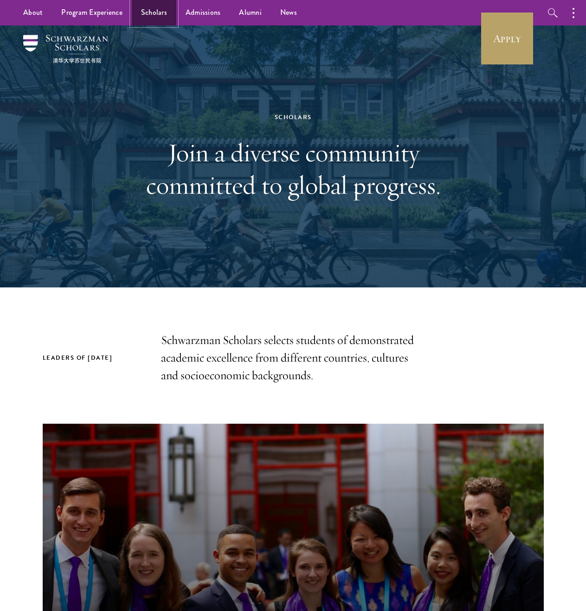
click at [156, 16] on link "Scholars" at bounding box center [154, 13] width 45 height 26
click at [158, 9] on link "Scholars" at bounding box center [154, 13] width 45 height 26
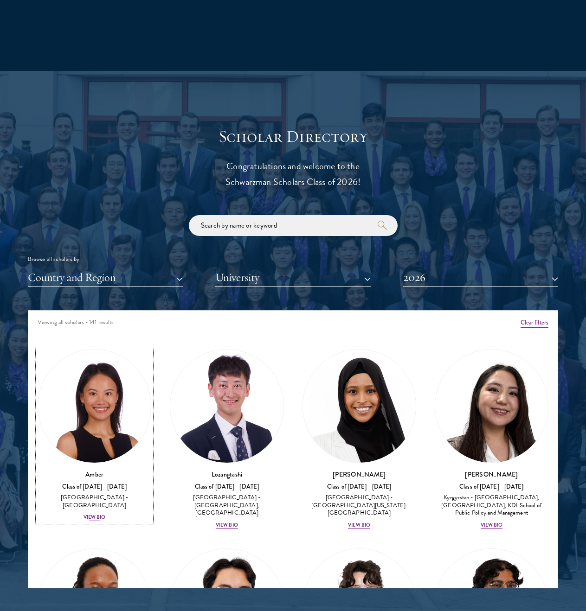
click at [71, 423] on img at bounding box center [94, 406] width 113 height 113
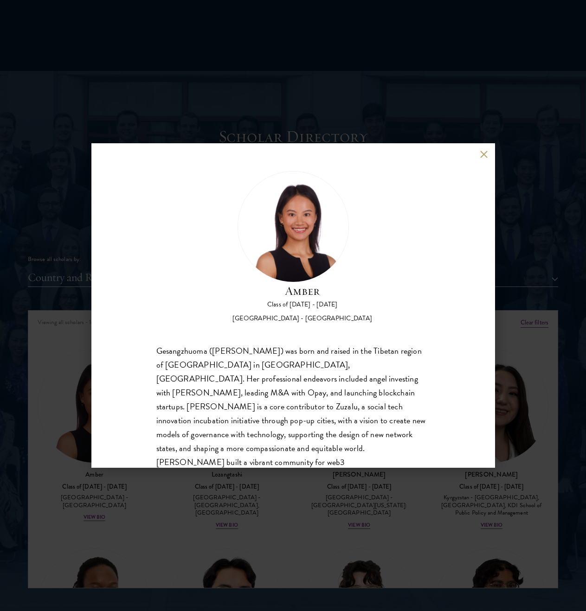
click at [167, 409] on div "Gesangzhuoma ([PERSON_NAME]) was born and raised in the Tibetan region of [GEOG…" at bounding box center [293, 434] width 274 height 181
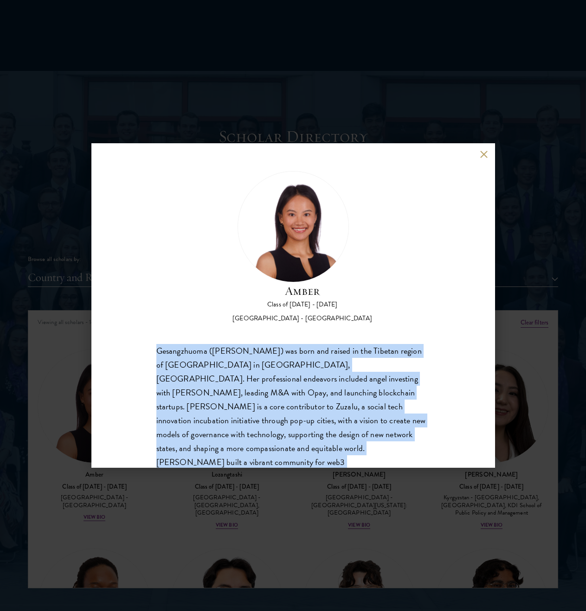
click at [167, 409] on div "Gesangzhuoma ([PERSON_NAME]) was born and raised in the Tibetan region of [GEOG…" at bounding box center [293, 434] width 274 height 181
click at [216, 406] on div "Gesangzhuoma ([PERSON_NAME]) was born and raised in the Tibetan region of [GEOG…" at bounding box center [293, 434] width 274 height 181
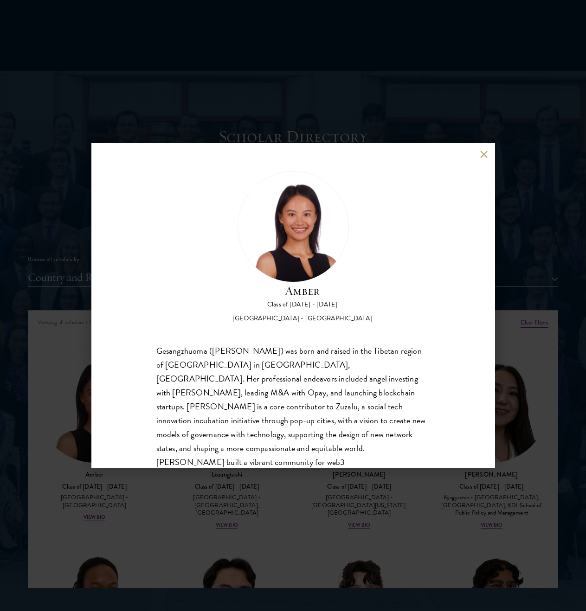
click at [216, 406] on div "Gesangzhuoma ([PERSON_NAME]) was born and raised in the Tibetan region of [GEOG…" at bounding box center [293, 434] width 274 height 181
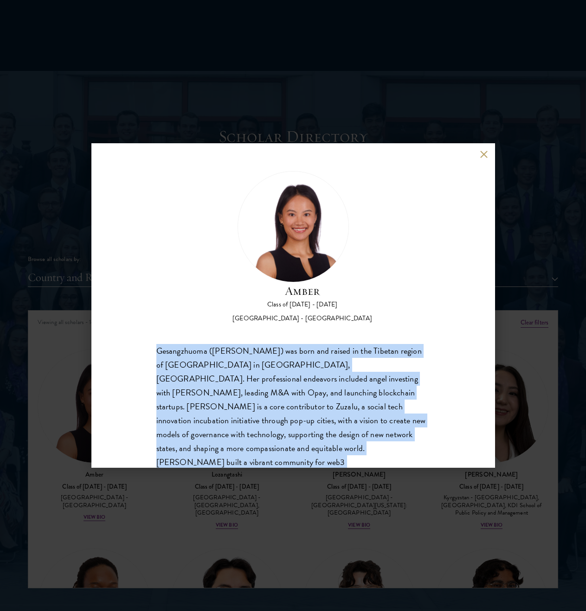
click at [216, 406] on div "Gesangzhuoma ([PERSON_NAME]) was born and raised in the Tibetan region of [GEOG…" at bounding box center [293, 434] width 274 height 181
click at [217, 406] on div "Gesangzhuoma ([PERSON_NAME]) was born and raised in the Tibetan region of [GEOG…" at bounding box center [293, 434] width 274 height 181
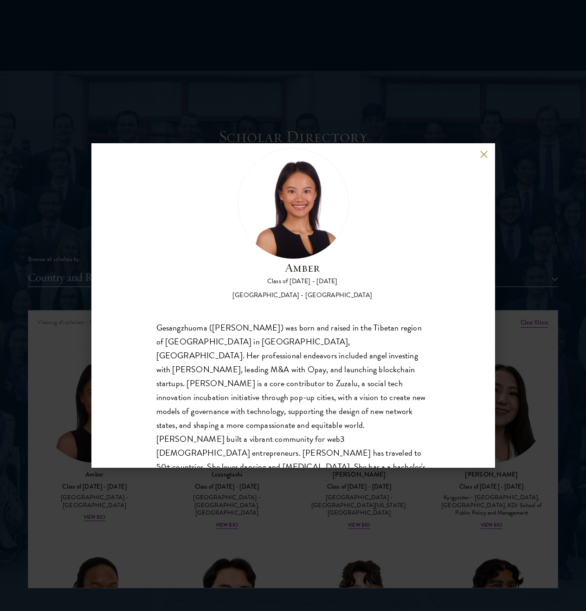
scroll to position [43, 0]
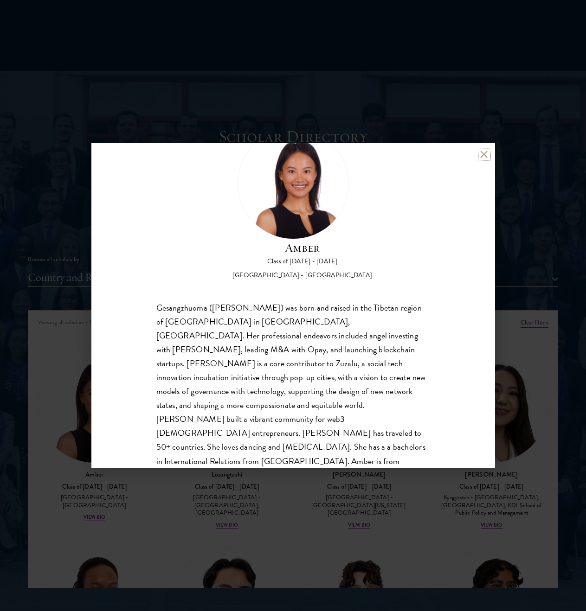
click at [484, 155] on button at bounding box center [484, 154] width 8 height 8
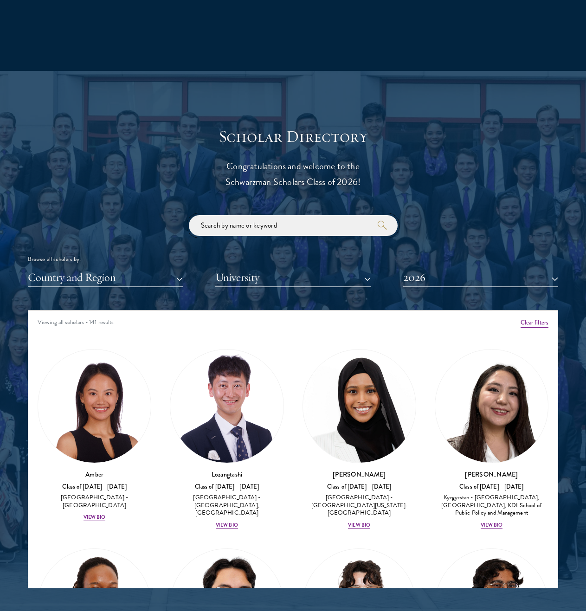
click at [295, 231] on input "search" at bounding box center [293, 225] width 209 height 21
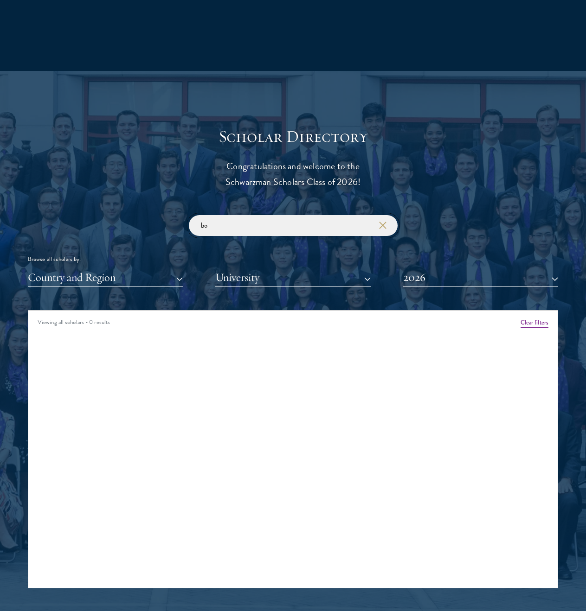
type input "b"
type input "seo"
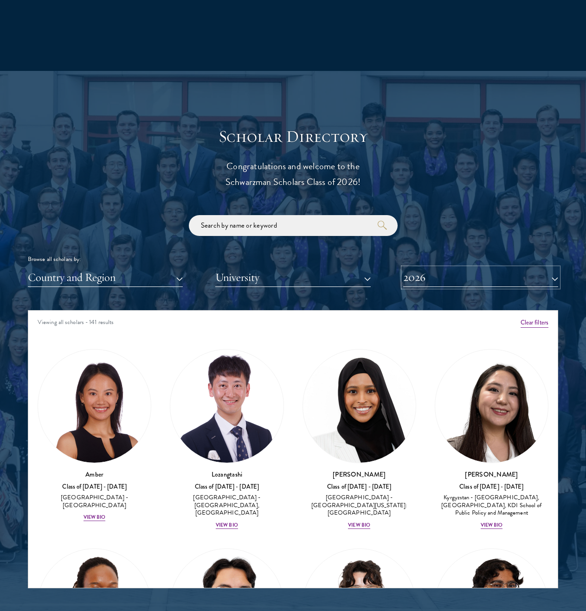
click at [446, 279] on button "2026" at bounding box center [480, 277] width 155 height 19
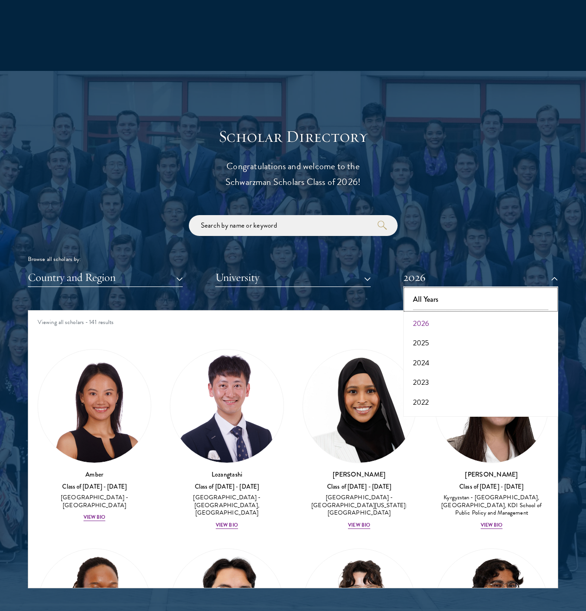
click at [438, 294] on button "All Years" at bounding box center [480, 299] width 149 height 19
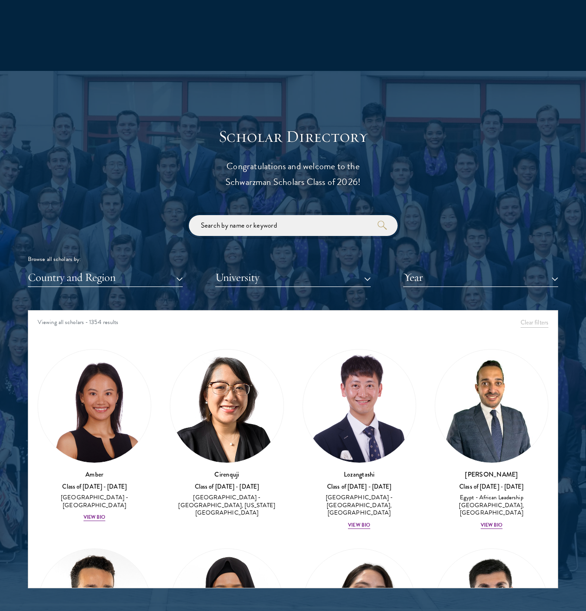
click at [240, 227] on input "search" at bounding box center [293, 225] width 209 height 21
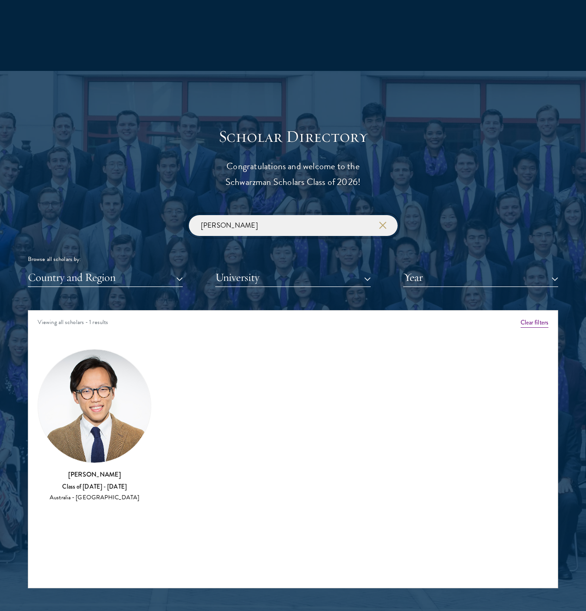
type input "[PERSON_NAME]"
click at [128, 410] on img at bounding box center [94, 406] width 113 height 113
click at [114, 426] on img at bounding box center [94, 406] width 113 height 113
click at [98, 473] on h3 "[PERSON_NAME]" at bounding box center [95, 474] width 114 height 9
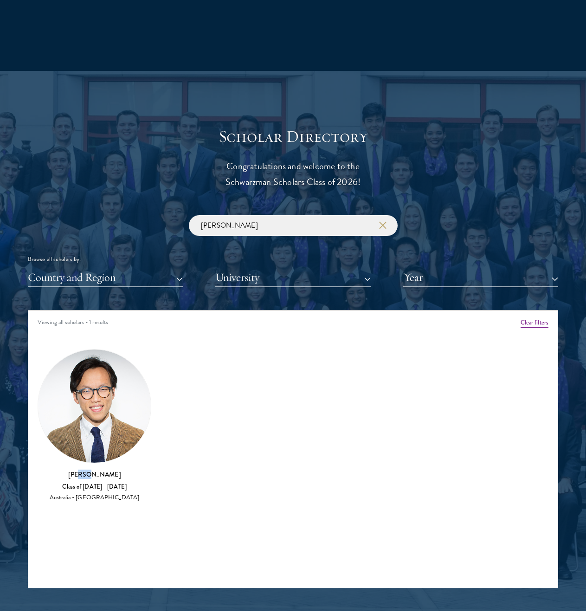
click at [88, 381] on img at bounding box center [94, 406] width 113 height 113
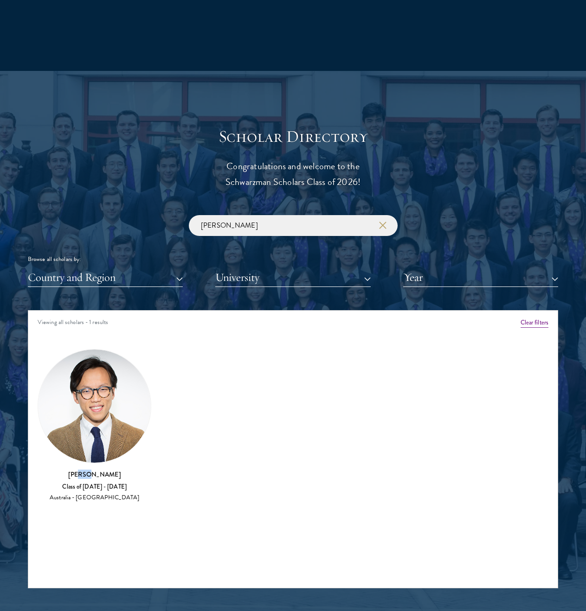
click at [88, 381] on img at bounding box center [94, 406] width 113 height 113
click at [284, 230] on input "[PERSON_NAME]" at bounding box center [293, 225] width 209 height 21
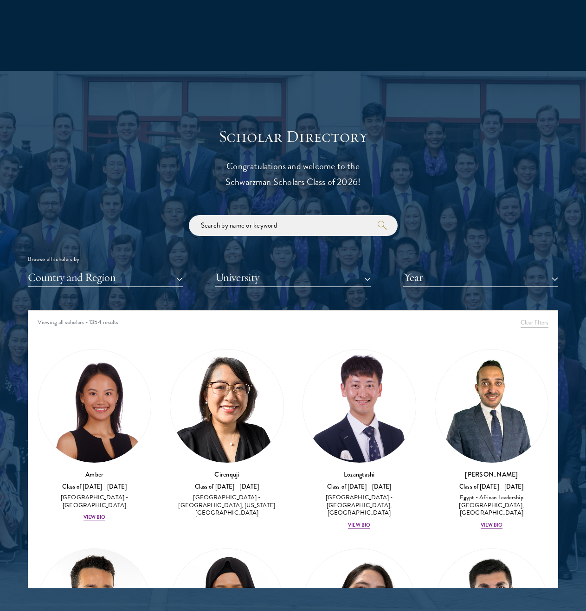
scroll to position [1008, 0]
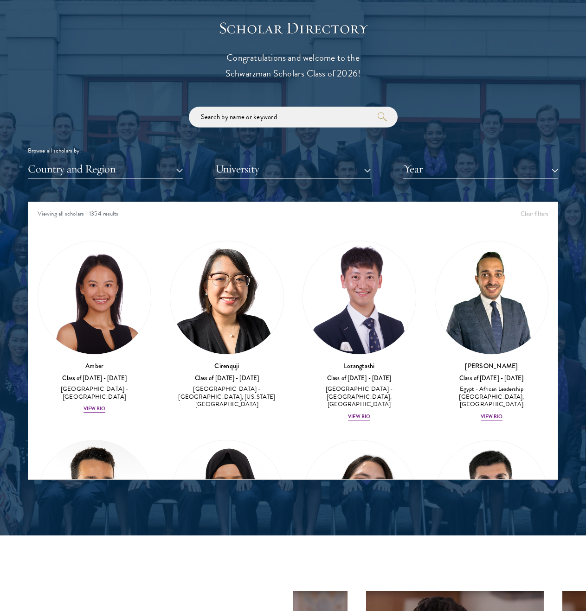
click at [237, 313] on img at bounding box center [226, 297] width 113 height 113
click at [301, 119] on input "search" at bounding box center [293, 117] width 209 height 21
type input "bo"
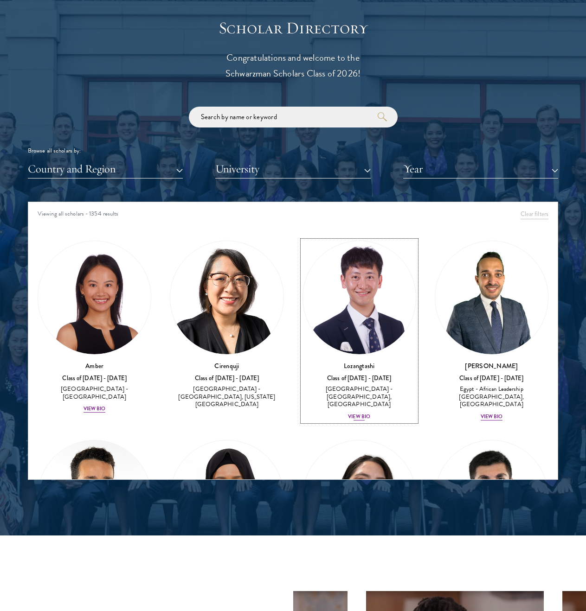
click at [358, 413] on div "View Bio" at bounding box center [359, 416] width 22 height 7
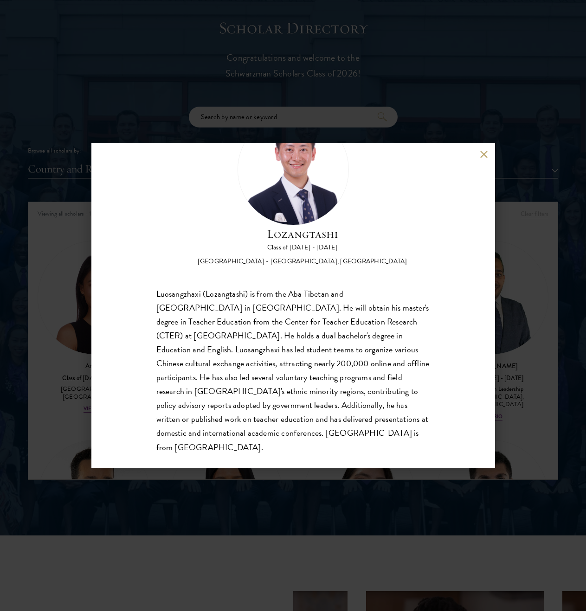
scroll to position [1111, 0]
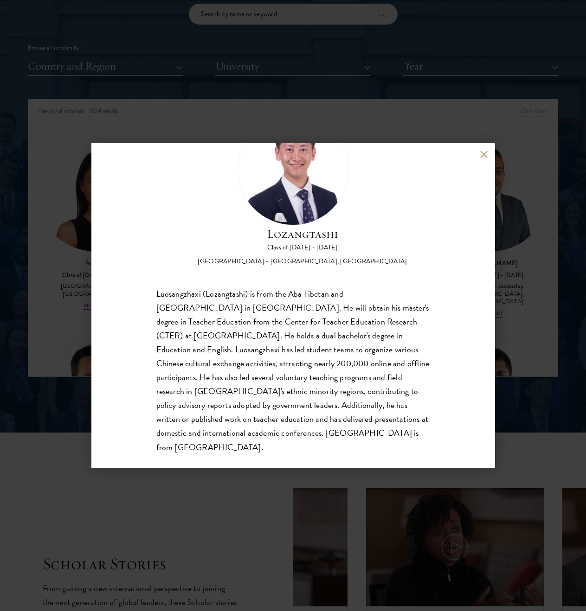
click at [484, 151] on button at bounding box center [484, 154] width 8 height 8
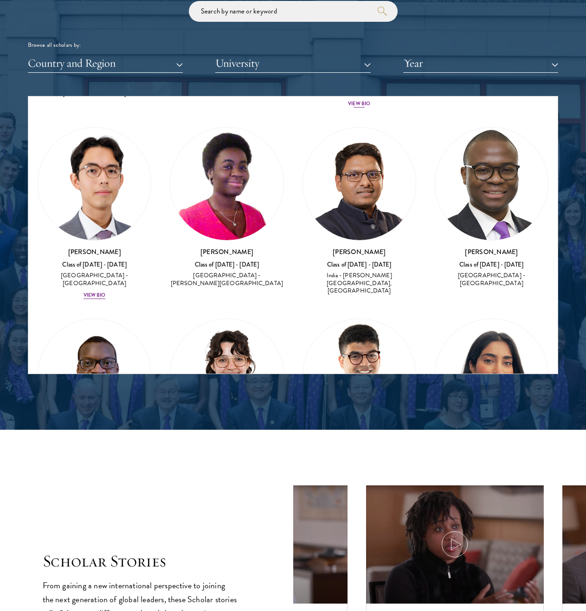
scroll to position [689, 0]
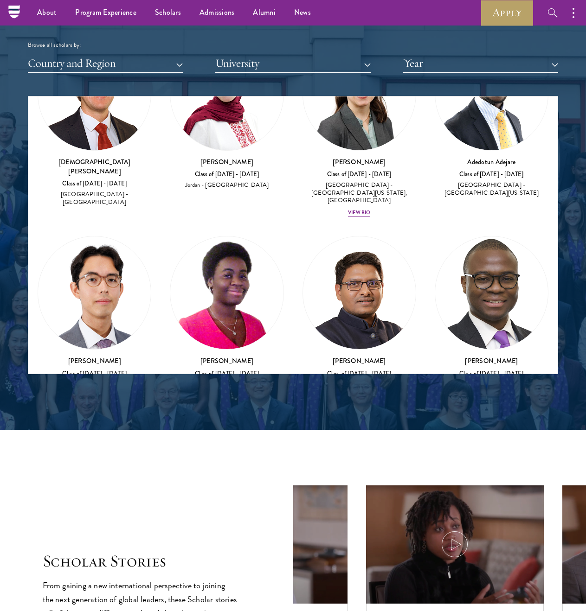
click at [350, 279] on img at bounding box center [359, 293] width 113 height 113
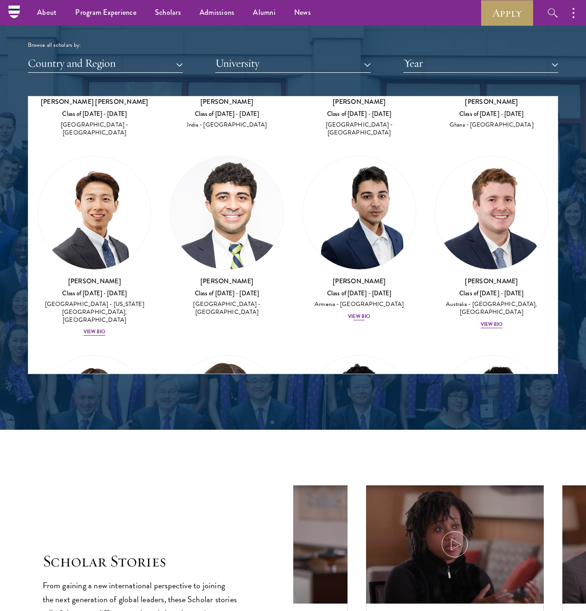
scroll to position [2455, 0]
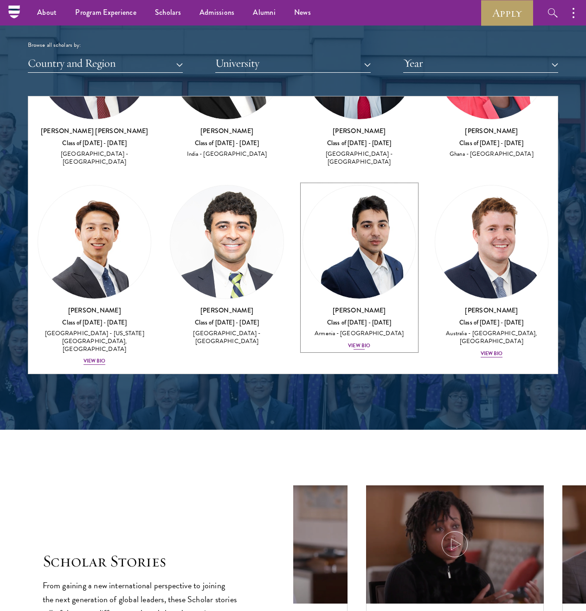
click at [353, 342] on div "View Bio" at bounding box center [359, 345] width 22 height 7
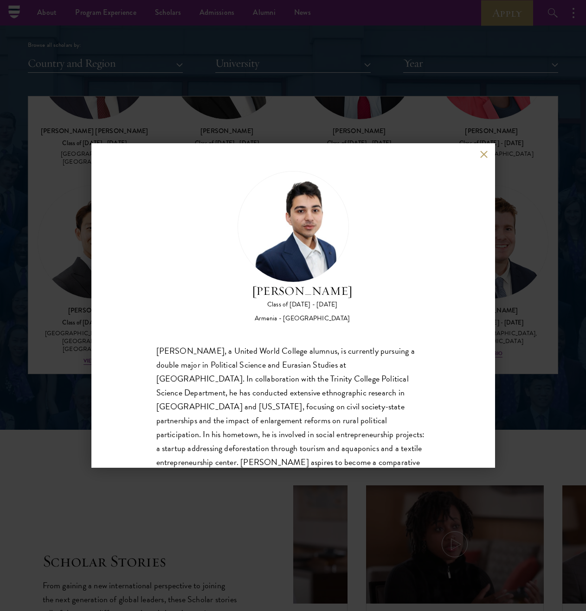
scroll to position [43, 0]
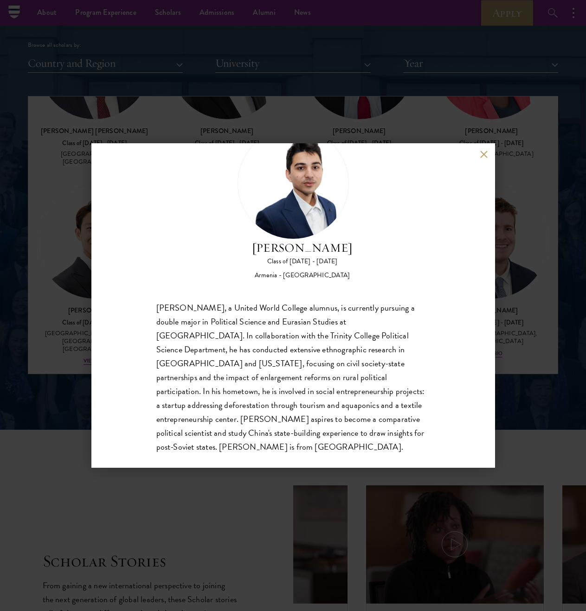
click at [351, 313] on div "[PERSON_NAME], a United World College alumnus, is currently pursuing a double m…" at bounding box center [293, 378] width 274 height 154
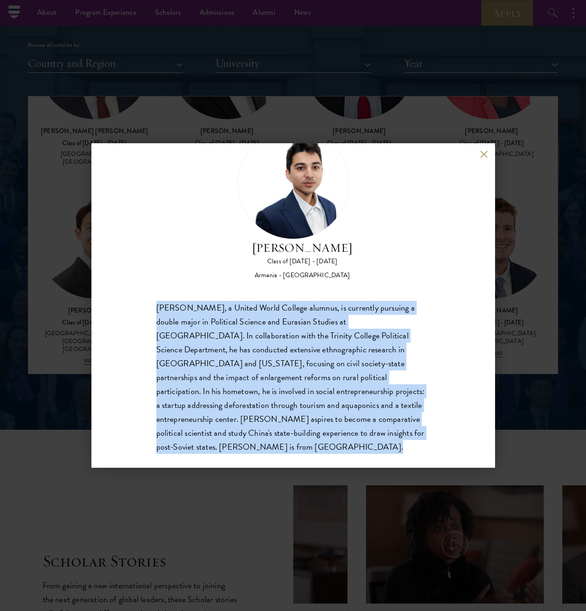
click at [351, 313] on div "[PERSON_NAME], a United World College alumnus, is currently pursuing a double m…" at bounding box center [293, 378] width 274 height 154
click at [390, 314] on div "[PERSON_NAME], a United World College alumnus, is currently pursuing a double m…" at bounding box center [293, 378] width 274 height 154
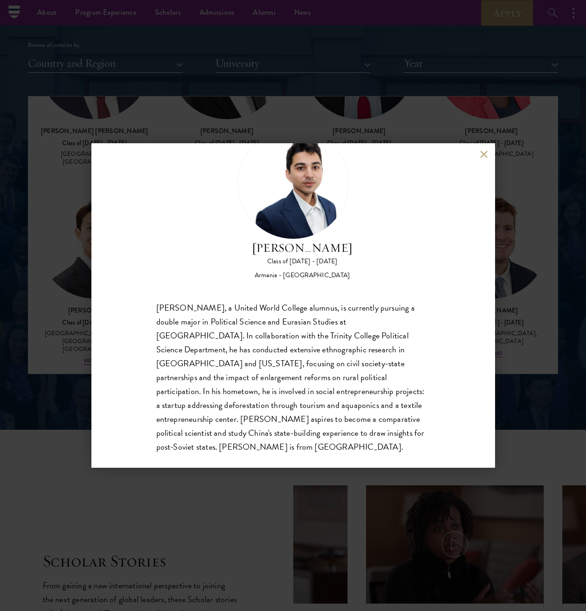
click at [397, 314] on div "[PERSON_NAME], a United World College alumnus, is currently pursuing a double m…" at bounding box center [293, 378] width 274 height 154
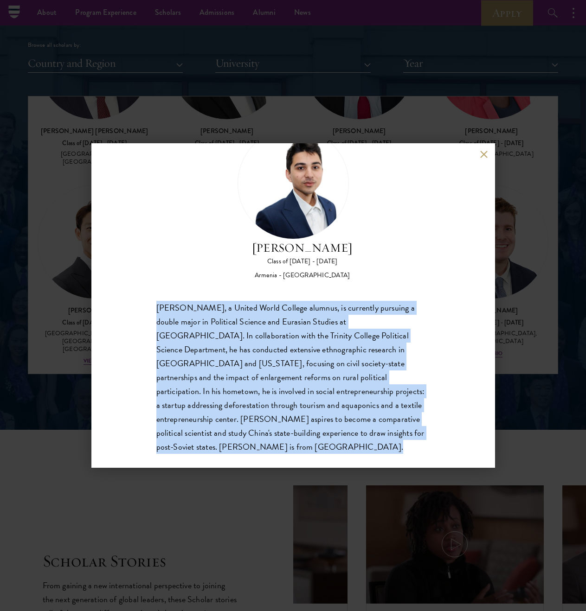
click at [397, 314] on div "[PERSON_NAME], a United World College alumnus, is currently pursuing a double m…" at bounding box center [293, 378] width 274 height 154
click at [429, 317] on div "[PERSON_NAME] Class of [DATE] - [DATE] [GEOGRAPHIC_DATA] - [GEOGRAPHIC_DATA] [P…" at bounding box center [293, 305] width 404 height 325
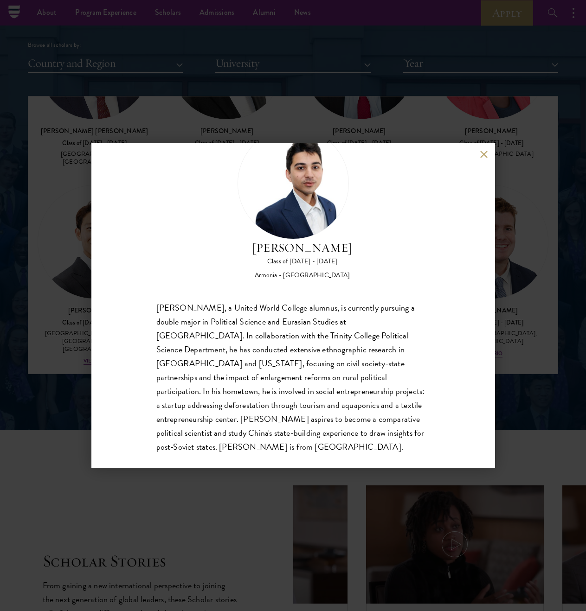
click at [397, 334] on div "[PERSON_NAME], a United World College alumnus, is currently pursuing a double m…" at bounding box center [293, 378] width 274 height 154
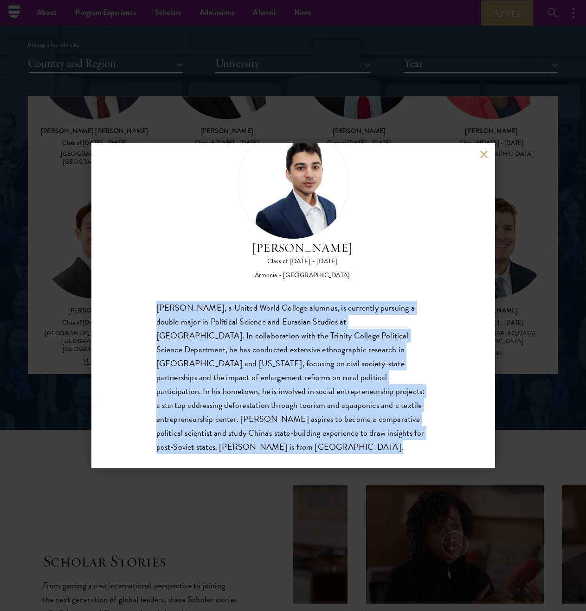
click at [397, 334] on div "[PERSON_NAME], a United World College alumnus, is currently pursuing a double m…" at bounding box center [293, 378] width 274 height 154
click at [423, 322] on div "[PERSON_NAME] Class of [DATE] - [DATE] [GEOGRAPHIC_DATA] - [GEOGRAPHIC_DATA] [P…" at bounding box center [293, 305] width 404 height 325
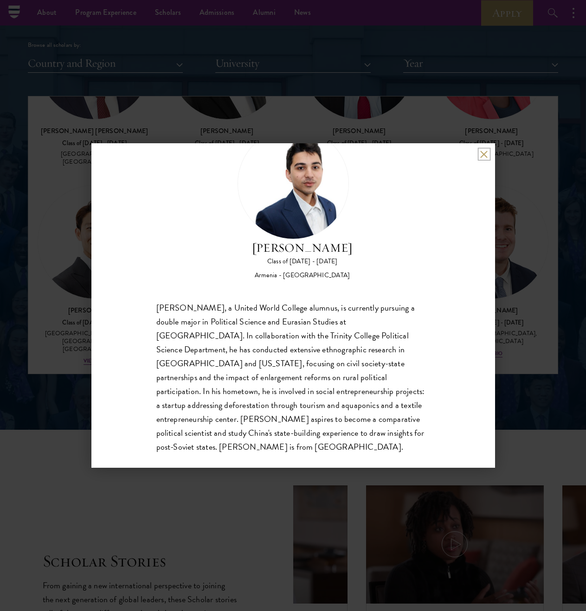
click at [484, 153] on button at bounding box center [484, 154] width 8 height 8
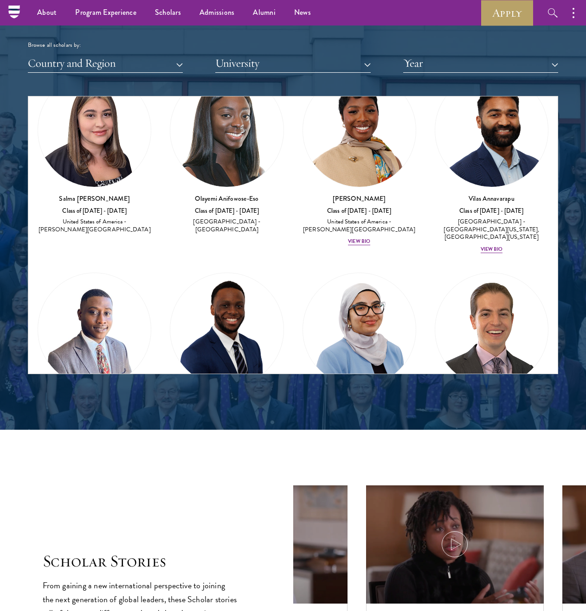
scroll to position [2818, 0]
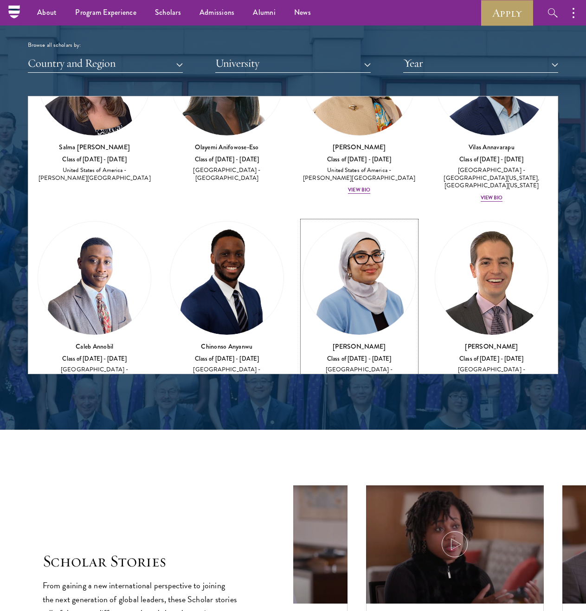
click at [354, 394] on div "View Bio" at bounding box center [359, 397] width 22 height 7
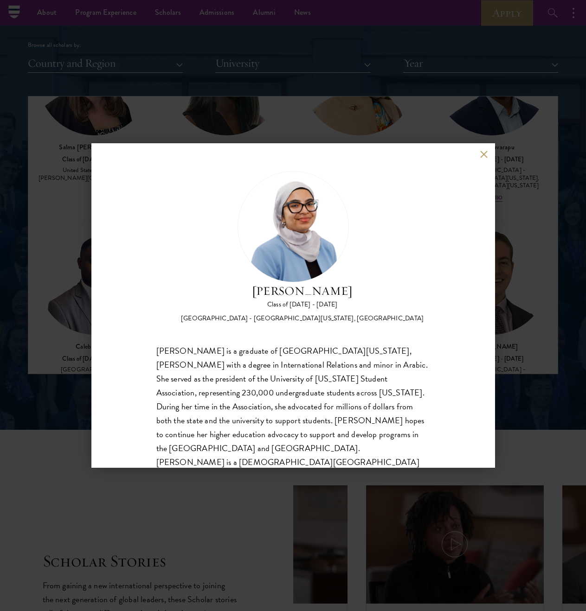
click at [342, 368] on div "[PERSON_NAME] is a graduate of [GEOGRAPHIC_DATA][US_STATE], [PERSON_NAME] with …" at bounding box center [293, 413] width 274 height 139
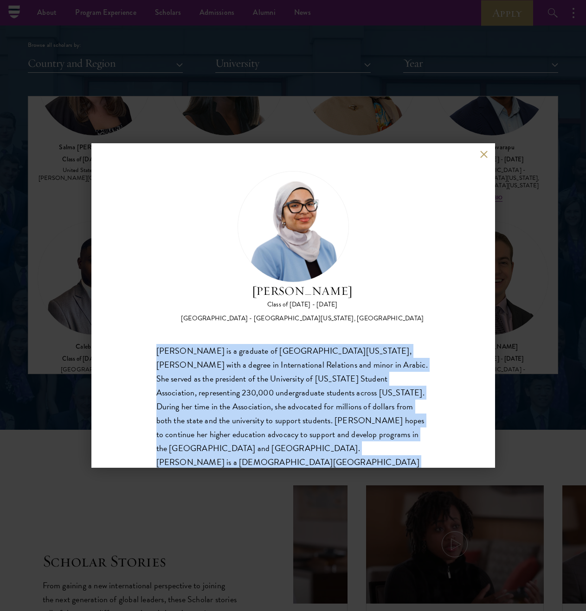
click at [342, 368] on div "[PERSON_NAME] is a graduate of [GEOGRAPHIC_DATA][US_STATE], [PERSON_NAME] with …" at bounding box center [293, 413] width 274 height 139
click at [418, 371] on div "[PERSON_NAME] is a graduate of [GEOGRAPHIC_DATA][US_STATE], [PERSON_NAME] with …" at bounding box center [293, 413] width 274 height 139
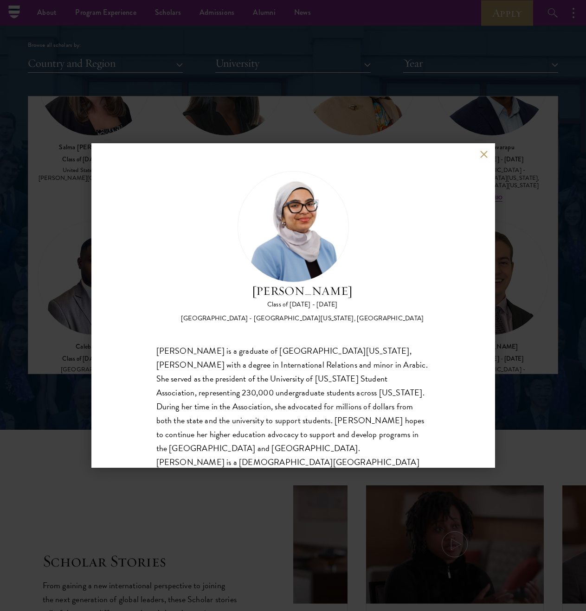
click at [366, 404] on div "[PERSON_NAME] is a graduate of [GEOGRAPHIC_DATA][US_STATE], [PERSON_NAME] with …" at bounding box center [293, 413] width 274 height 139
click at [366, 405] on div "[PERSON_NAME] is a graduate of [GEOGRAPHIC_DATA][US_STATE], [PERSON_NAME] with …" at bounding box center [293, 413] width 274 height 139
click at [484, 154] on button at bounding box center [484, 154] width 8 height 8
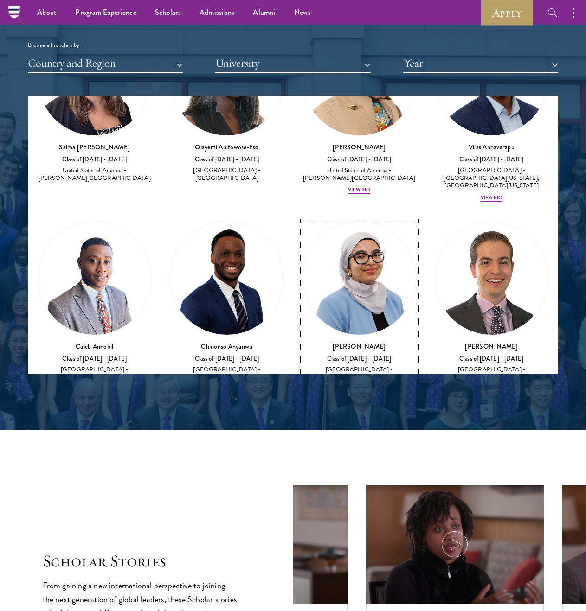
scroll to position [3081, 0]
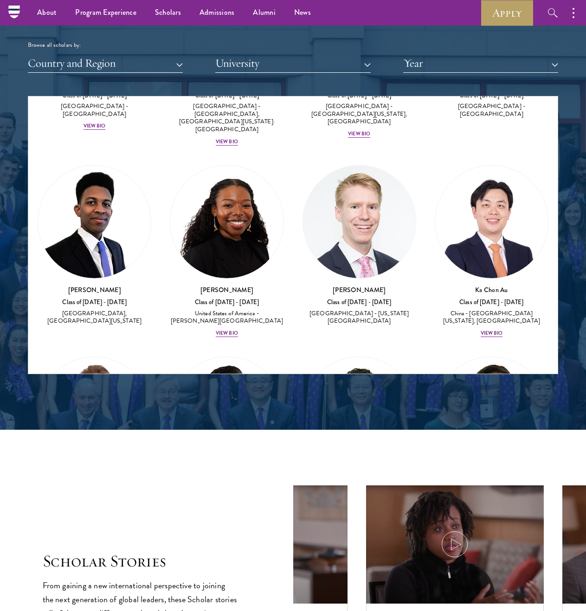
click at [253, 357] on img at bounding box center [226, 413] width 113 height 113
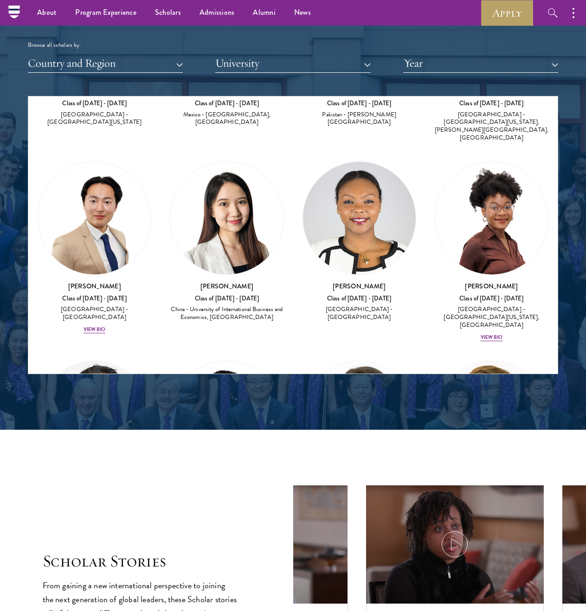
scroll to position [3968, 0]
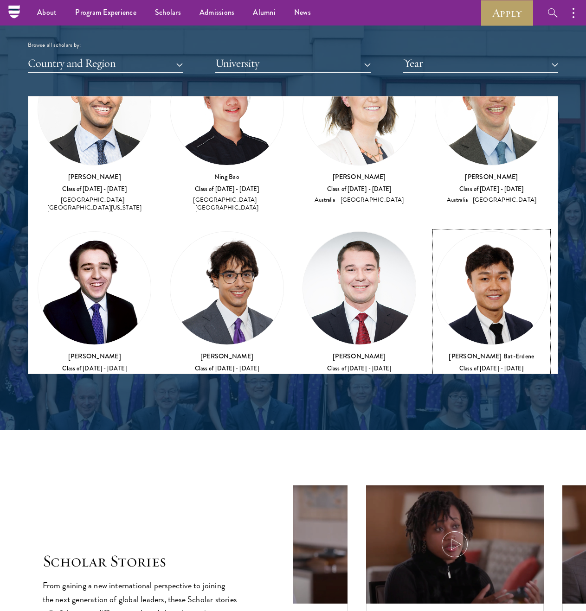
click at [481, 404] on div "View Bio" at bounding box center [492, 407] width 22 height 7
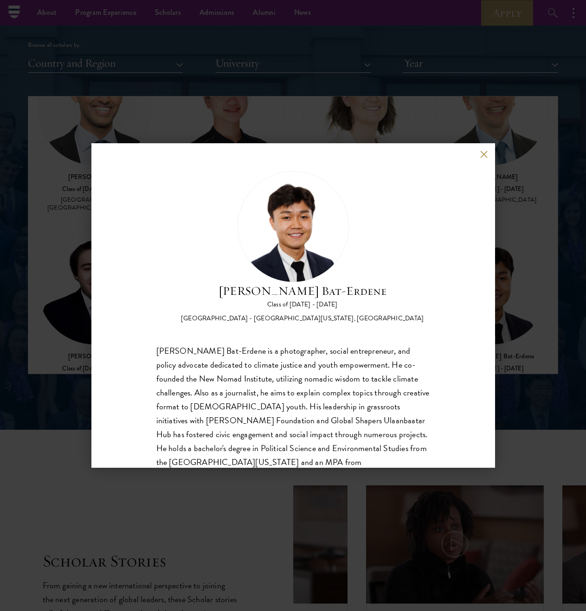
click at [419, 372] on div "[PERSON_NAME] Bat-Erdene is a photographer, social entrepreneur, and policy adv…" at bounding box center [293, 421] width 274 height 154
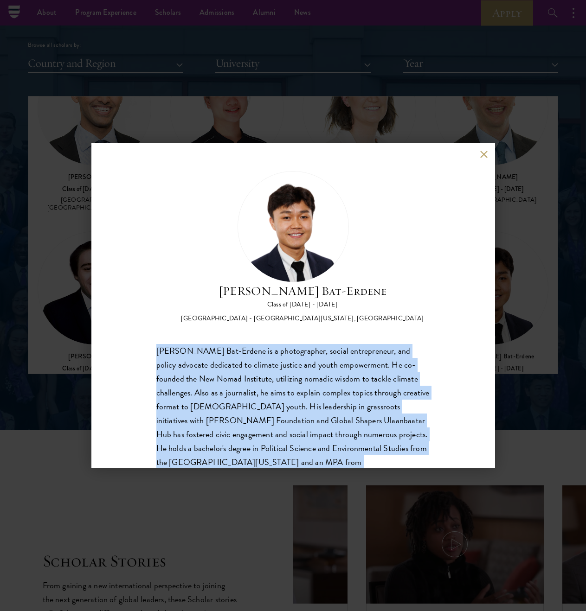
click at [419, 372] on div "[PERSON_NAME] Bat-Erdene is a photographer, social entrepreneur, and policy adv…" at bounding box center [293, 421] width 274 height 154
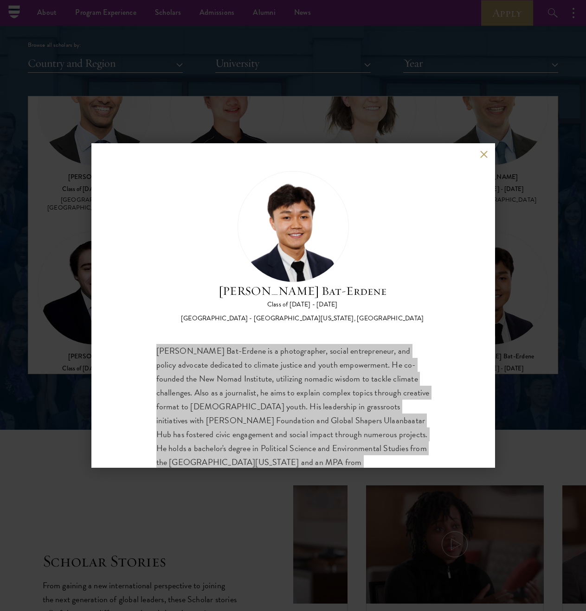
scroll to position [43, 0]
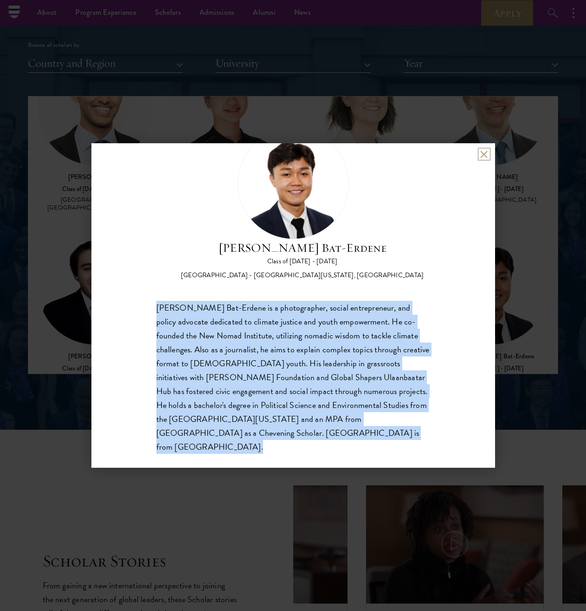
click at [482, 155] on button at bounding box center [484, 154] width 8 height 8
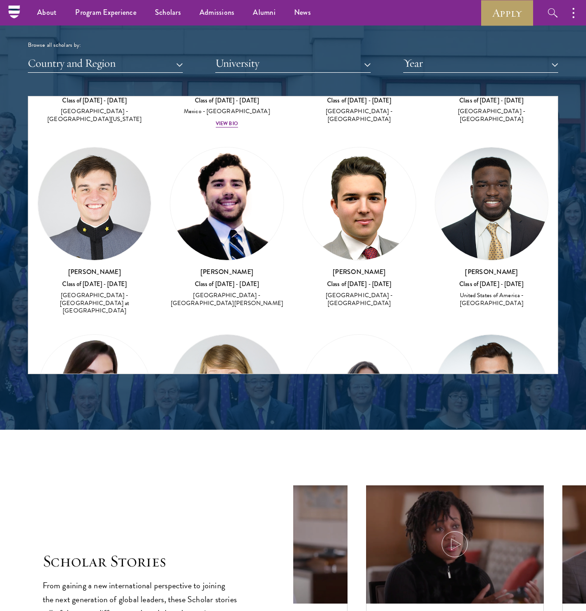
scroll to position [6110, 0]
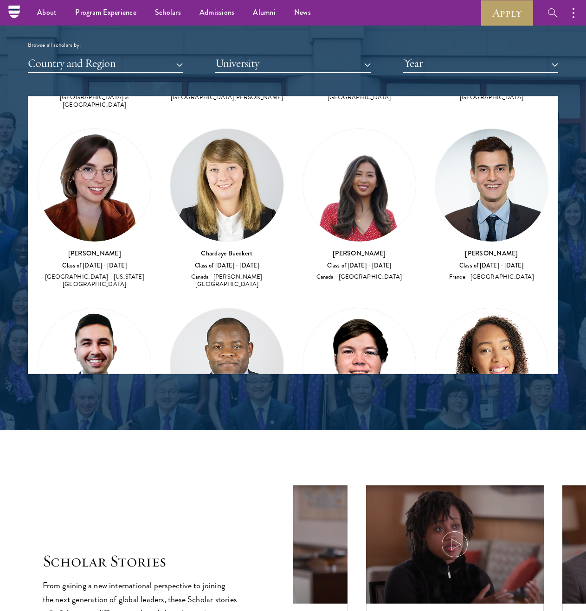
click at [229, 308] on img at bounding box center [226, 364] width 113 height 113
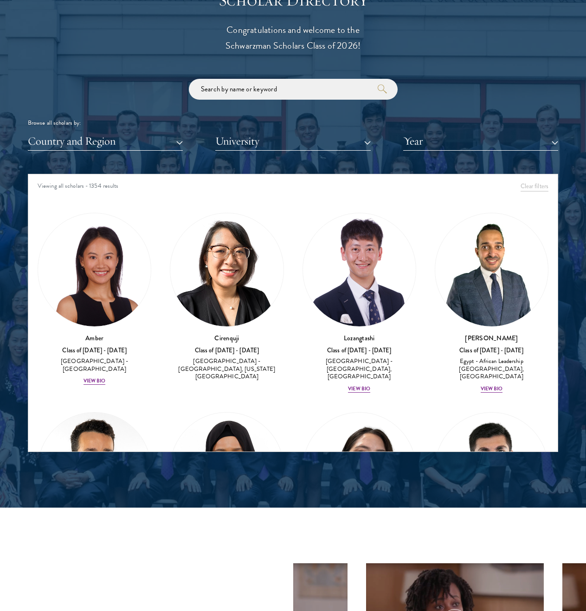
scroll to position [867, 0]
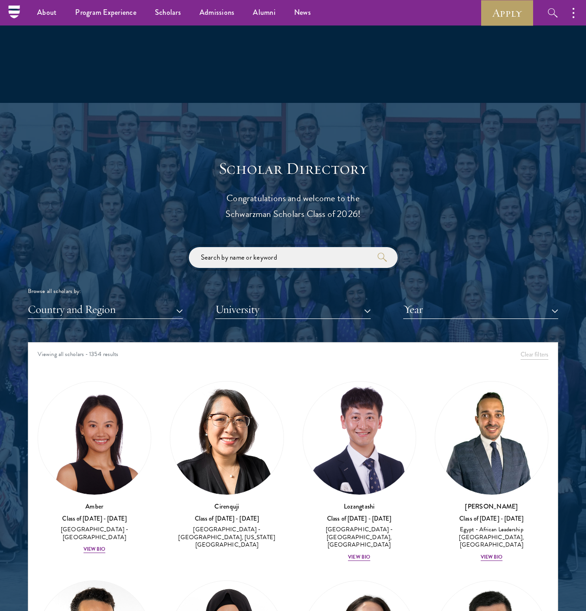
click at [325, 264] on input "search" at bounding box center [293, 257] width 209 height 21
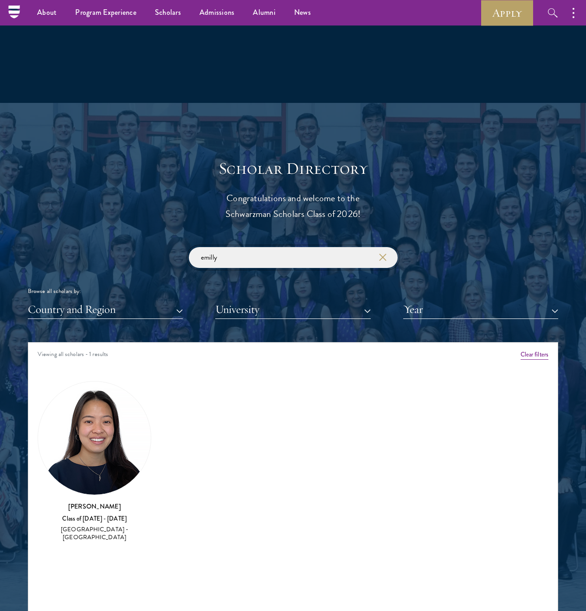
type input "emilly"
click at [83, 453] on img at bounding box center [94, 438] width 113 height 113
click at [118, 528] on div "[GEOGRAPHIC_DATA] - [GEOGRAPHIC_DATA]" at bounding box center [95, 534] width 114 height 16
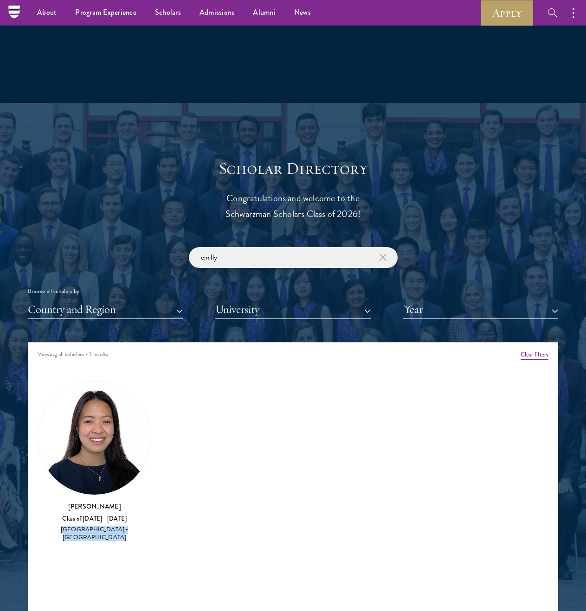
click at [216, 480] on div "Amber Class of [DATE] - [DATE] [GEOGRAPHIC_DATA] - [GEOGRAPHIC_DATA] View Bio C…" at bounding box center [292, 465] width 529 height 192
click at [273, 248] on input "emilly" at bounding box center [293, 257] width 209 height 21
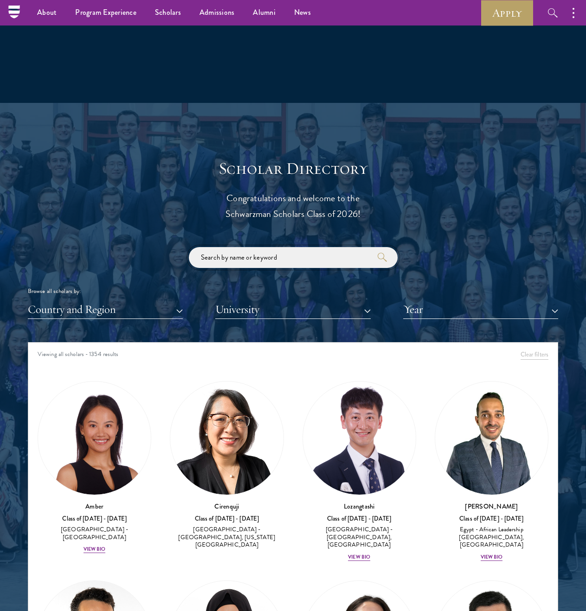
scroll to position [263, 0]
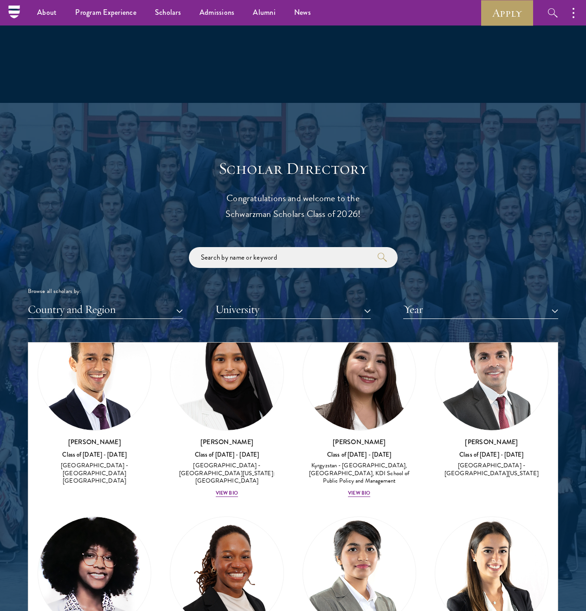
click at [356, 490] on div "Nurzada Abdivalieva Class of [DATE] - [DATE] [GEOGRAPHIC_DATA] - [GEOGRAPHIC_DA…" at bounding box center [359, 407] width 132 height 199
click at [357, 490] on div "View Bio" at bounding box center [359, 493] width 22 height 7
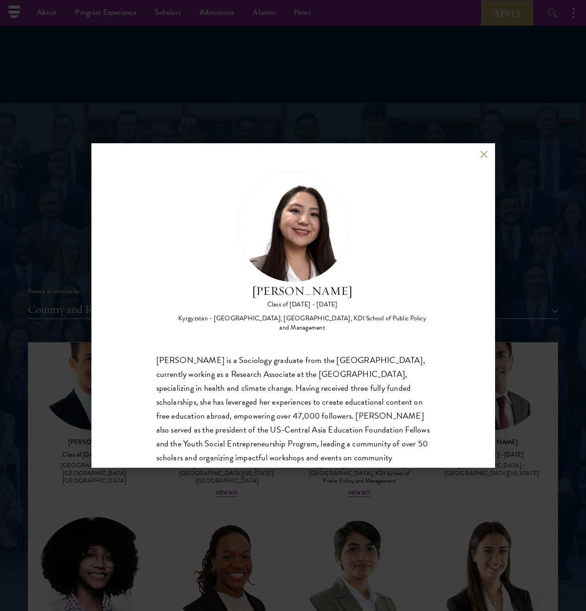
scroll to position [52, 0]
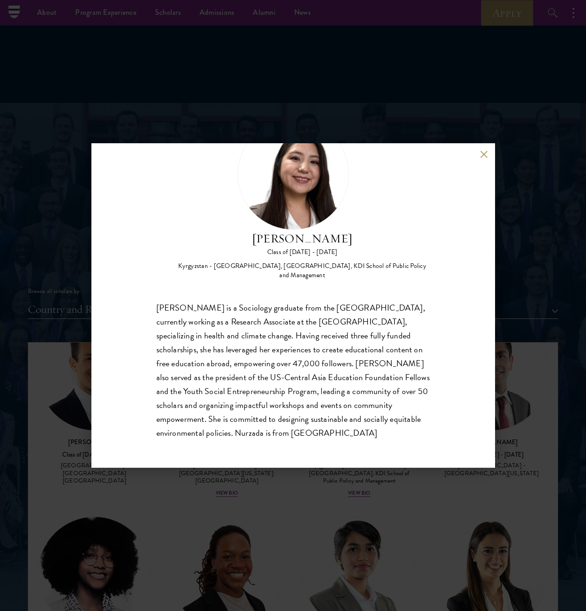
click at [554, 423] on div "Nurzada Abdivalieva Class of [DATE] - [DATE] [GEOGRAPHIC_DATA] - [GEOGRAPHIC_DA…" at bounding box center [293, 305] width 586 height 611
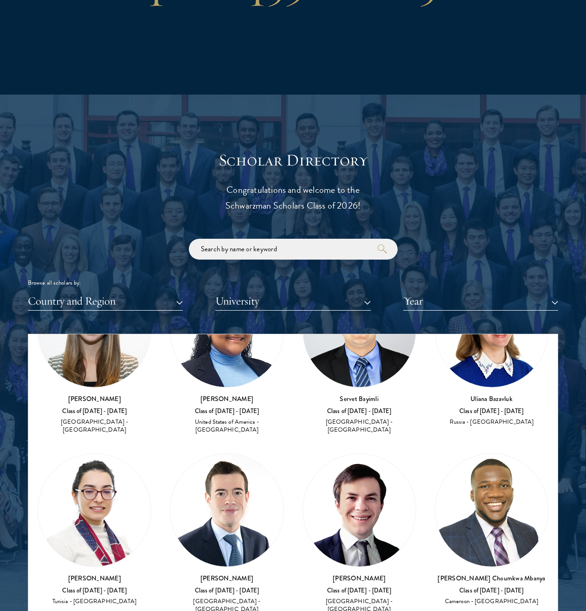
scroll to position [4390, 0]
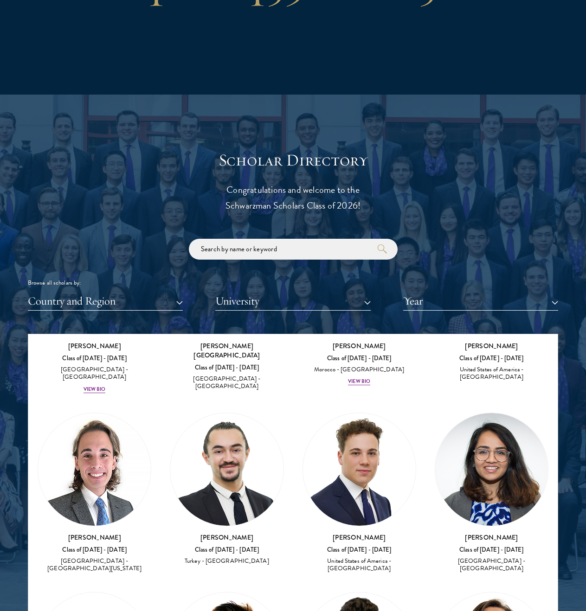
scroll to position [5116, 0]
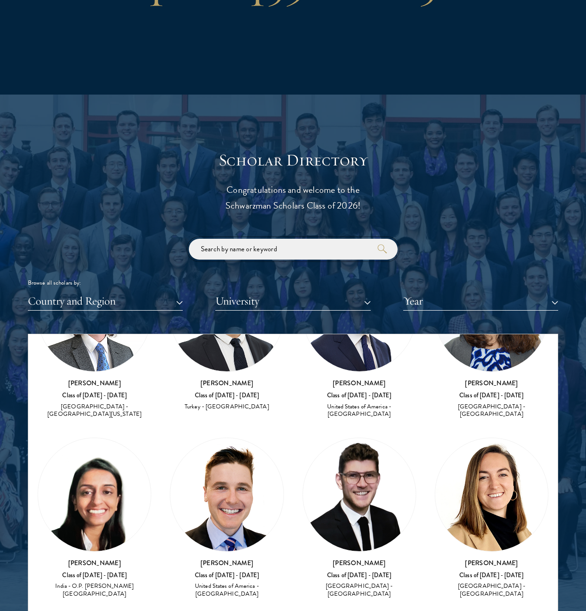
click at [247, 249] on input "search" at bounding box center [293, 249] width 209 height 21
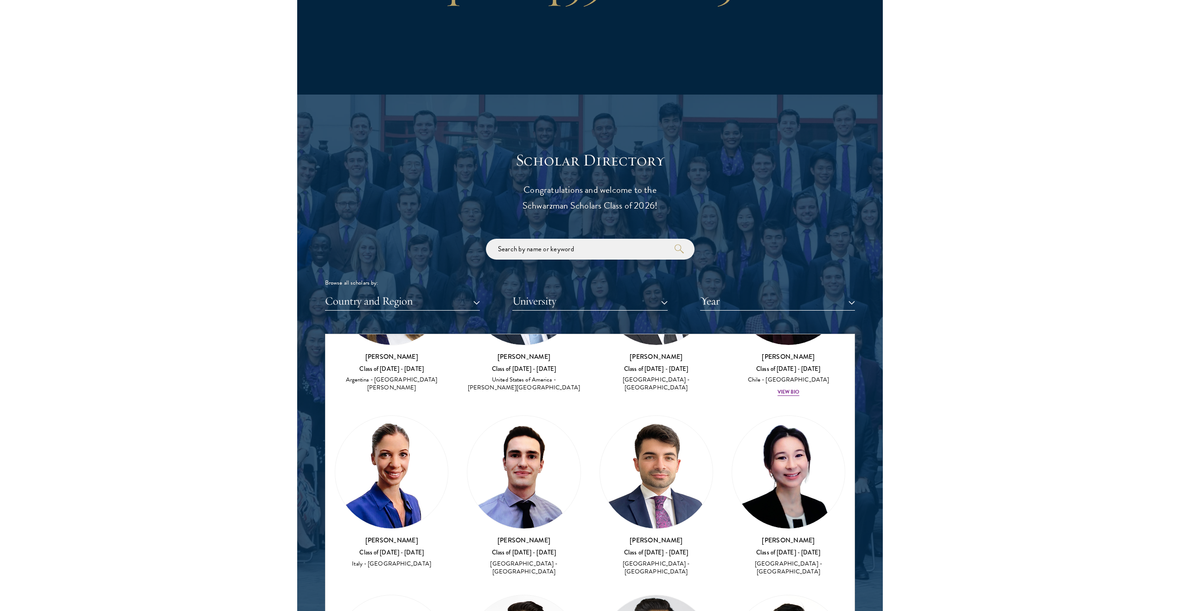
scroll to position [7366, 0]
